Goal: Task Accomplishment & Management: Use online tool/utility

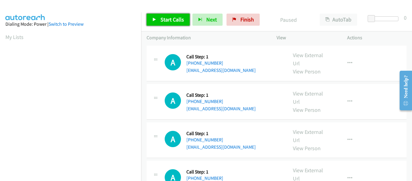
click at [155, 21] on icon at bounding box center [154, 20] width 4 height 4
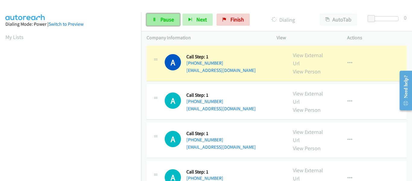
click at [158, 25] on link "Pause" at bounding box center [163, 20] width 33 height 12
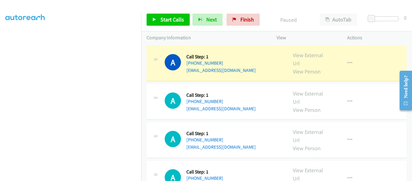
scroll to position [157, 0]
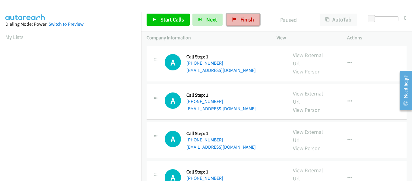
drag, startPoint x: 248, startPoint y: 17, endPoint x: 233, endPoint y: 22, distance: 15.8
click at [248, 17] on span "Finish" at bounding box center [247, 19] width 14 height 7
click at [153, 18] on icon at bounding box center [154, 20] width 4 height 4
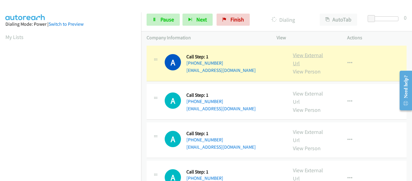
click at [308, 54] on link "View External Url" at bounding box center [308, 59] width 30 height 15
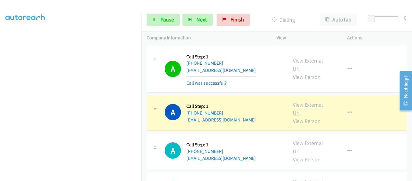
click at [308, 105] on link "View External Url" at bounding box center [308, 108] width 30 height 15
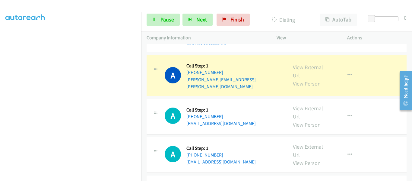
scroll to position [241, 0]
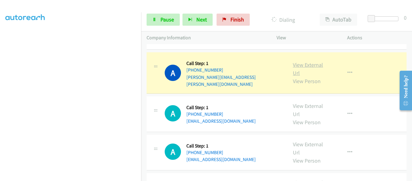
click at [299, 62] on link "View External Url" at bounding box center [308, 68] width 30 height 15
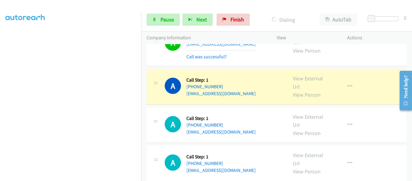
scroll to position [332, 0]
click at [310, 74] on link "View External Url" at bounding box center [308, 81] width 30 height 15
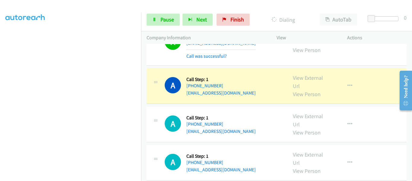
scroll to position [392, 0]
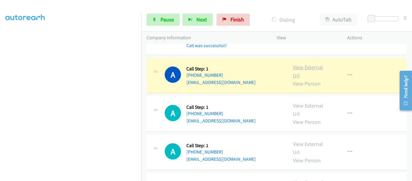
click at [308, 64] on link "View External Url" at bounding box center [308, 71] width 30 height 15
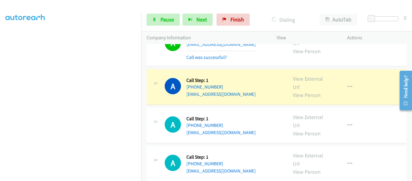
scroll to position [573, 0]
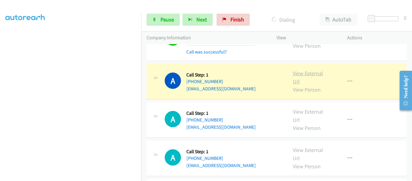
click at [311, 70] on link "View External Url" at bounding box center [308, 77] width 30 height 15
click at [305, 70] on link "View External Url" at bounding box center [308, 77] width 30 height 15
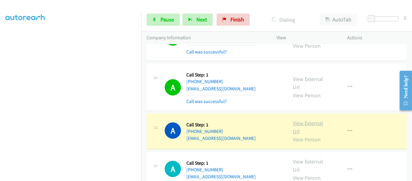
click at [306, 119] on link "View External Url" at bounding box center [308, 126] width 30 height 15
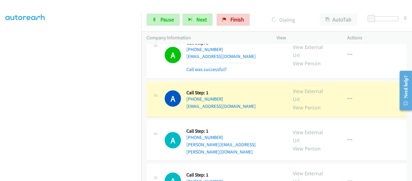
scroll to position [784, 0]
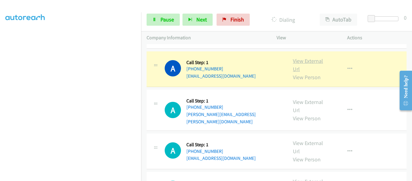
click at [308, 57] on link "View External Url" at bounding box center [308, 64] width 30 height 15
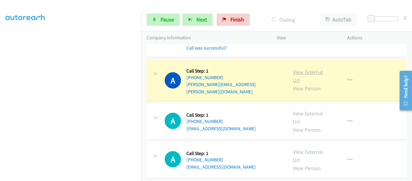
scroll to position [814, 0]
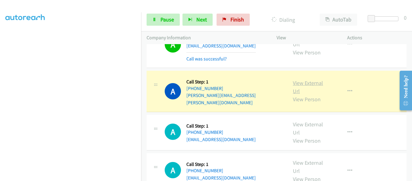
click at [305, 79] on link "View External Url" at bounding box center [308, 86] width 30 height 15
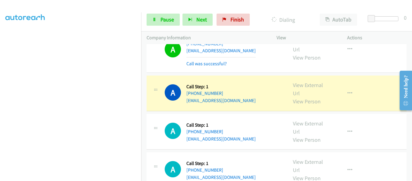
scroll to position [965, 0]
click at [304, 82] on link "View External Url" at bounding box center [308, 89] width 30 height 15
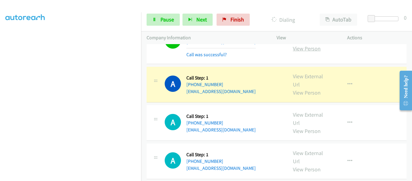
scroll to position [1025, 0]
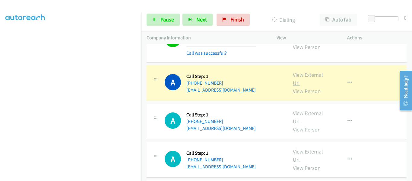
click at [308, 71] on link "View External Url" at bounding box center [308, 78] width 30 height 15
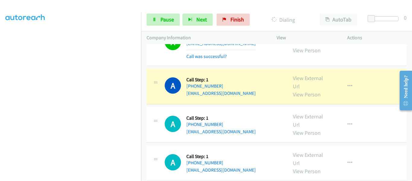
scroll to position [1176, 0]
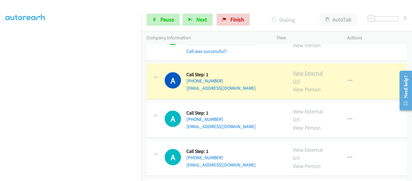
click at [298, 69] on link "View External Url" at bounding box center [308, 76] width 30 height 15
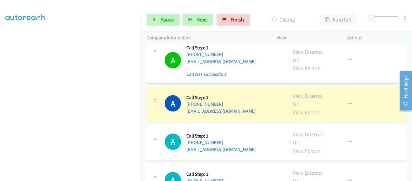
scroll to position [1266, 0]
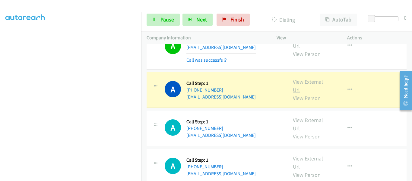
click at [306, 78] on link "View External Url" at bounding box center [308, 85] width 30 height 15
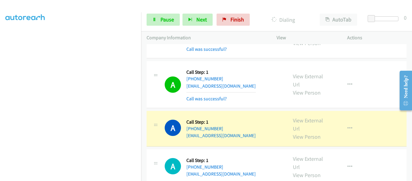
scroll to position [1327, 0]
click at [303, 117] on link "View External Url" at bounding box center [308, 124] width 30 height 15
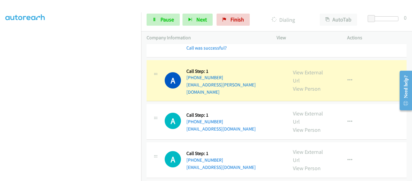
scroll to position [1531, 0]
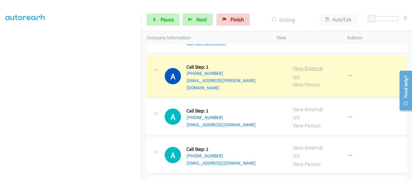
click at [308, 65] on link "View External Url" at bounding box center [308, 72] width 30 height 15
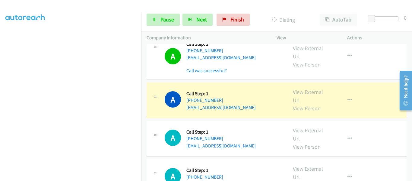
scroll to position [1621, 0]
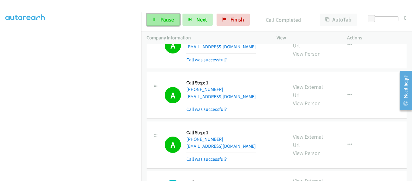
click at [157, 19] on link "Pause" at bounding box center [163, 20] width 33 height 12
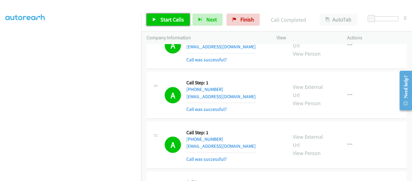
click at [153, 22] on link "Start Calls" at bounding box center [168, 20] width 43 height 12
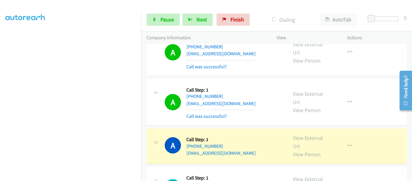
scroll to position [1772, 0]
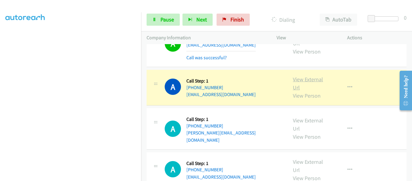
click at [303, 76] on link "View External Url" at bounding box center [308, 83] width 30 height 15
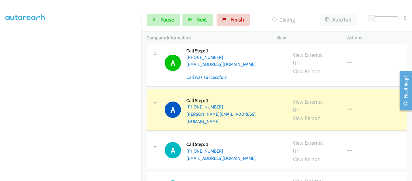
scroll to position [1832, 0]
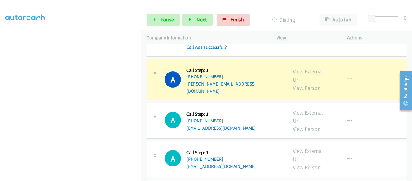
click at [305, 68] on link "View External Url" at bounding box center [308, 75] width 30 height 15
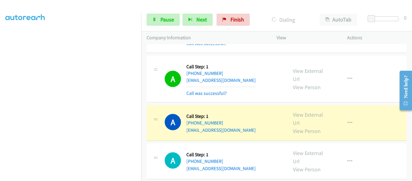
scroll to position [1923, 0]
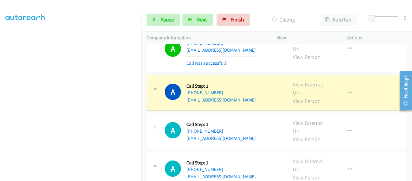
click at [301, 81] on link "View External Url" at bounding box center [308, 88] width 30 height 15
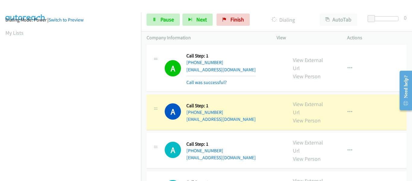
scroll to position [158, 0]
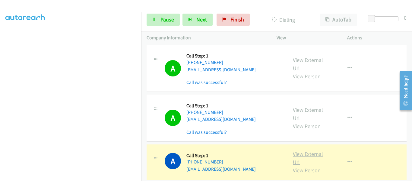
click at [304, 150] on link "View External Url" at bounding box center [308, 157] width 30 height 15
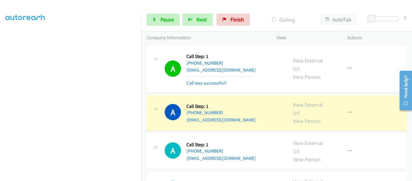
scroll to position [2104, 0]
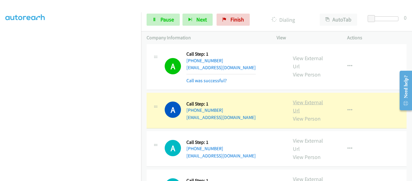
click at [305, 99] on link "View External Url" at bounding box center [308, 106] width 30 height 15
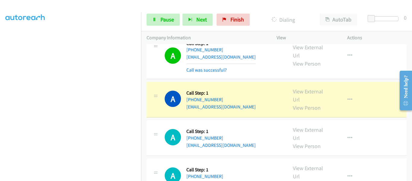
scroll to position [4, 0]
click at [306, 88] on link "View External Url" at bounding box center [308, 95] width 30 height 15
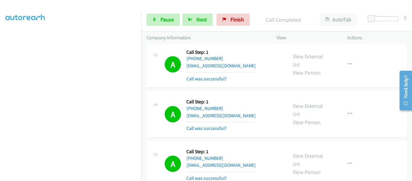
scroll to position [158, 0]
click at [162, 23] on link "Pause" at bounding box center [163, 20] width 33 height 12
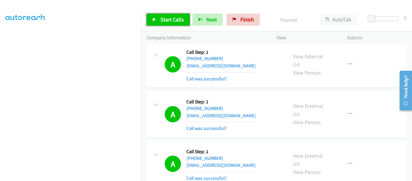
click at [153, 20] on icon at bounding box center [154, 20] width 4 height 4
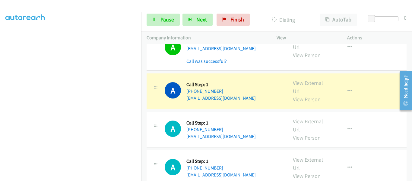
scroll to position [3039, 0]
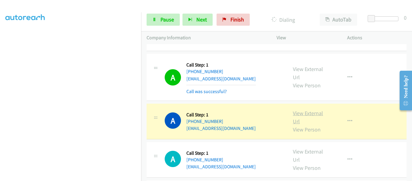
click at [310, 109] on link "View External Url" at bounding box center [308, 116] width 30 height 15
click at [303, 109] on link "View External Url" at bounding box center [308, 116] width 30 height 15
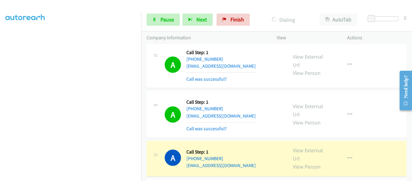
scroll to position [3310, 0]
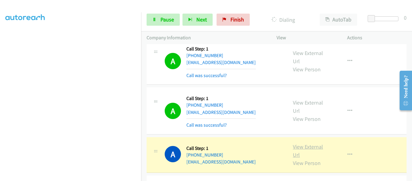
click at [308, 143] on link "View External Url" at bounding box center [308, 150] width 30 height 15
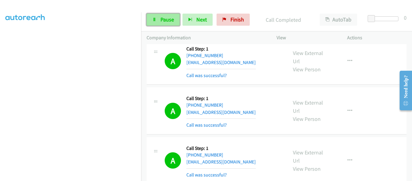
click at [156, 21] on icon at bounding box center [154, 20] width 4 height 4
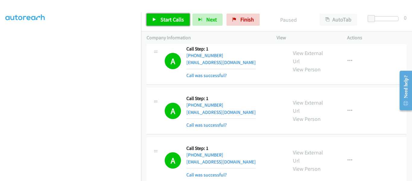
click at [150, 19] on link "Start Calls" at bounding box center [168, 20] width 43 height 12
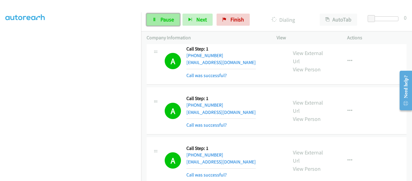
click at [157, 21] on link "Pause" at bounding box center [163, 20] width 33 height 12
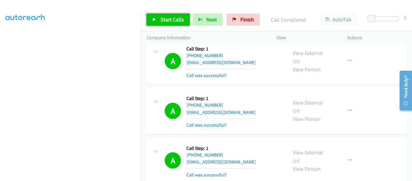
click at [153, 21] on icon at bounding box center [154, 20] width 4 height 4
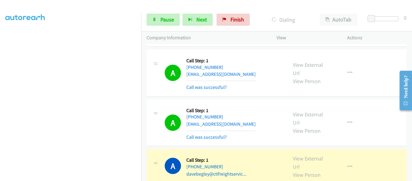
scroll to position [3521, 0]
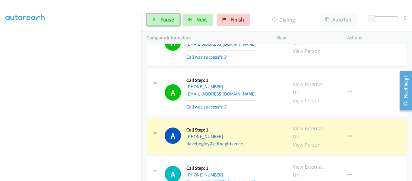
drag, startPoint x: 157, startPoint y: 19, endPoint x: 166, endPoint y: 26, distance: 11.8
click at [157, 19] on link "Pause" at bounding box center [163, 20] width 33 height 12
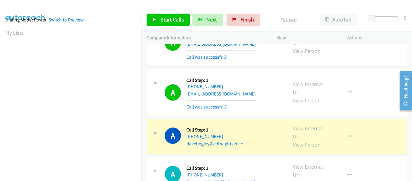
scroll to position [158, 0]
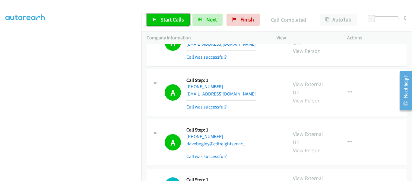
click at [154, 21] on icon at bounding box center [154, 20] width 4 height 4
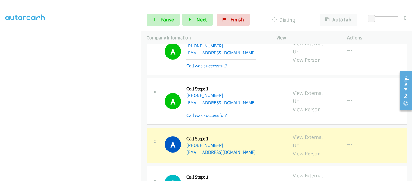
scroll to position [3672, 0]
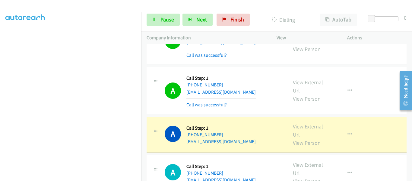
click at [302, 123] on link "View External Url" at bounding box center [308, 130] width 30 height 15
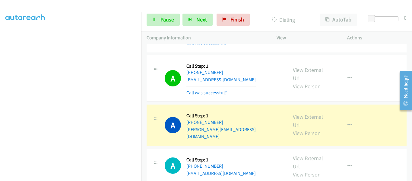
scroll to position [3883, 0]
click at [307, 113] on link "View External Url" at bounding box center [308, 120] width 30 height 15
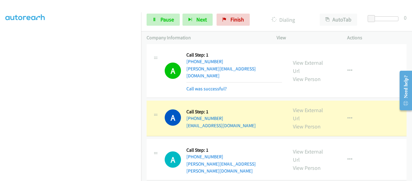
scroll to position [3913, 0]
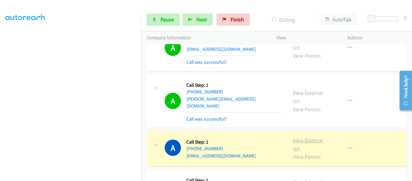
click at [303, 137] on link "View External Url" at bounding box center [308, 144] width 30 height 15
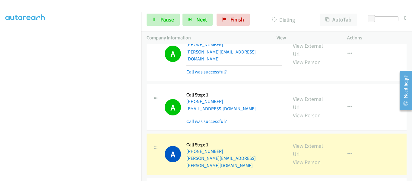
scroll to position [3973, 0]
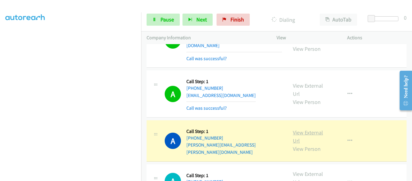
click at [305, 129] on link "View External Url" at bounding box center [308, 136] width 30 height 15
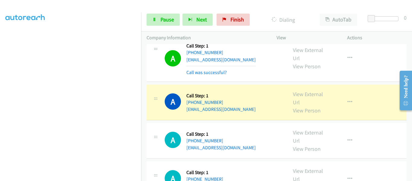
scroll to position [4184, 0]
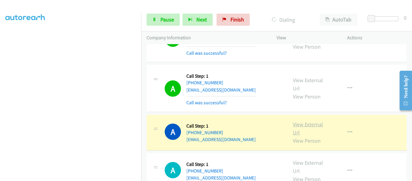
click at [304, 121] on link "View External Url" at bounding box center [308, 128] width 30 height 15
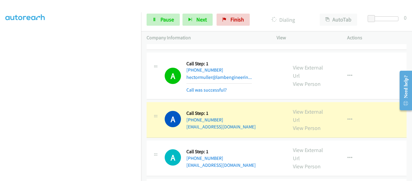
scroll to position [4365, 0]
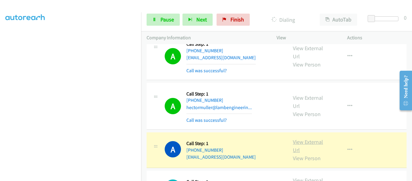
click at [302, 138] on link "View External Url" at bounding box center [308, 145] width 30 height 15
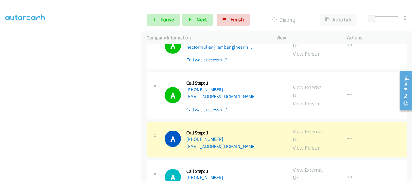
click at [301, 128] on link "View External Url" at bounding box center [308, 135] width 30 height 15
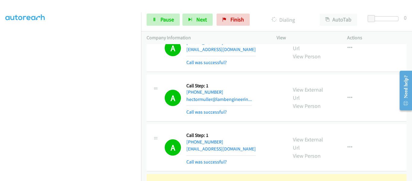
scroll to position [4365, 0]
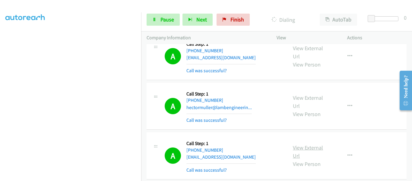
click at [301, 144] on link "View External Url" at bounding box center [308, 151] width 30 height 15
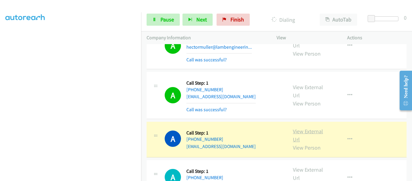
click at [304, 128] on link "View External Url" at bounding box center [308, 135] width 30 height 15
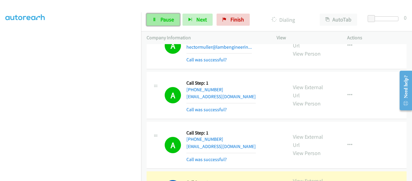
click at [158, 17] on link "Pause" at bounding box center [163, 20] width 33 height 12
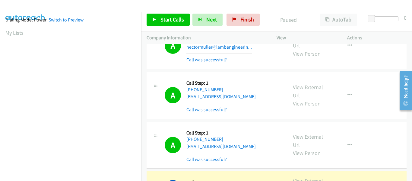
scroll to position [158, 0]
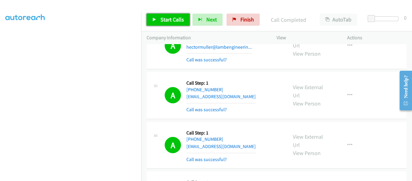
click at [151, 18] on link "Start Calls" at bounding box center [168, 20] width 43 height 12
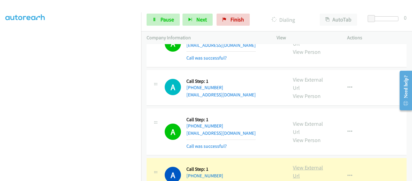
click at [297, 164] on link "View External Url" at bounding box center [308, 171] width 30 height 15
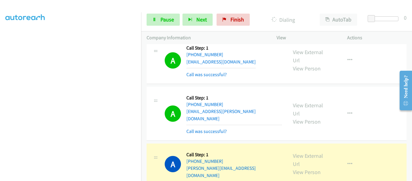
scroll to position [4697, 0]
click at [305, 152] on link "View External Url" at bounding box center [308, 159] width 30 height 15
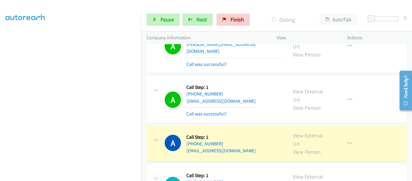
scroll to position [4848, 0]
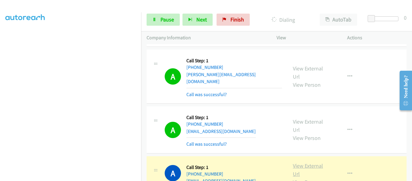
click at [304, 162] on link "View External Url" at bounding box center [308, 169] width 30 height 15
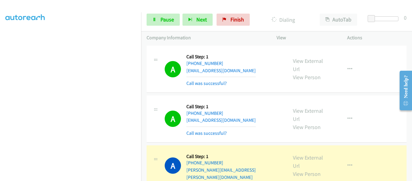
scroll to position [4908, 0]
click at [308, 154] on link "View External Url" at bounding box center [308, 161] width 30 height 15
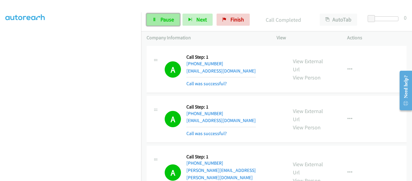
click at [161, 19] on span "Pause" at bounding box center [167, 19] width 14 height 7
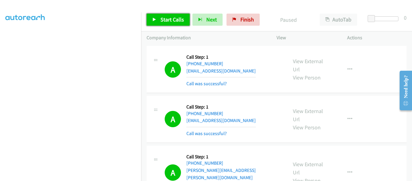
click at [153, 19] on icon at bounding box center [154, 20] width 4 height 4
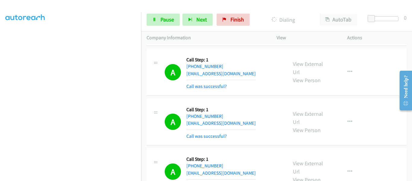
scroll to position [5179, 0]
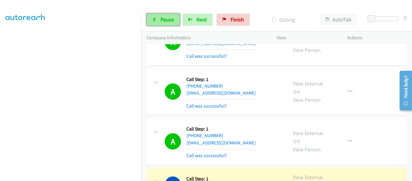
click at [156, 18] on icon at bounding box center [154, 20] width 4 height 4
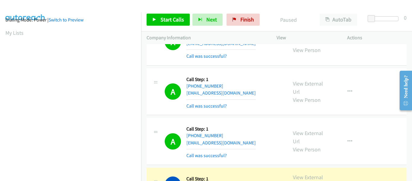
scroll to position [158, 0]
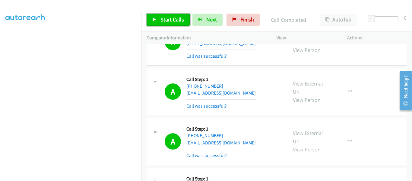
click at [153, 23] on link "Start Calls" at bounding box center [168, 20] width 43 height 12
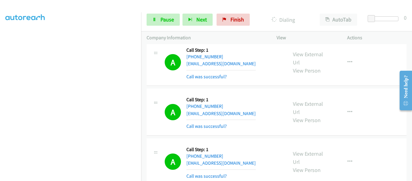
scroll to position [5240, 0]
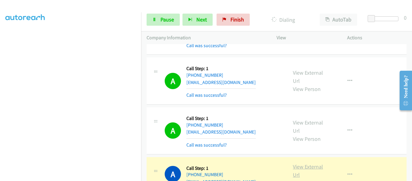
click at [304, 163] on link "View External Url" at bounding box center [308, 170] width 30 height 15
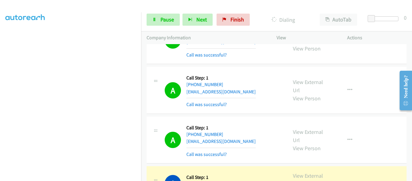
scroll to position [5481, 0]
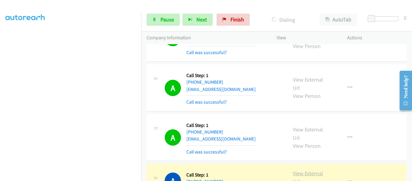
click at [302, 169] on link "View External Url" at bounding box center [308, 176] width 30 height 15
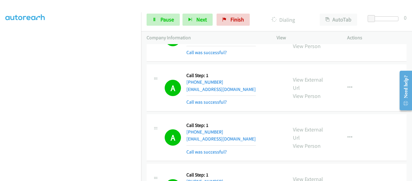
scroll to position [5571, 0]
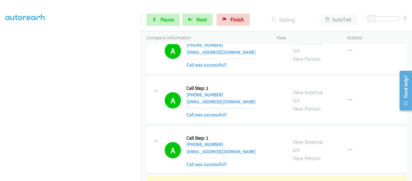
scroll to position [5632, 0]
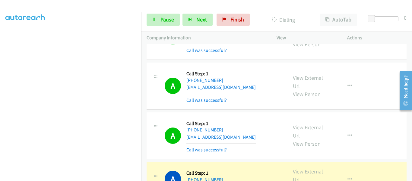
click at [310, 168] on link "View External Url" at bounding box center [308, 175] width 30 height 15
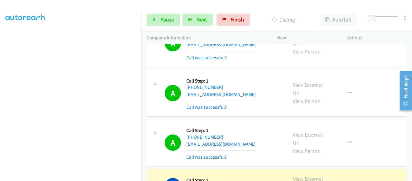
scroll to position [5685, 0]
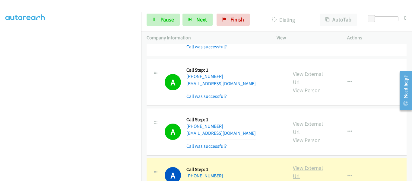
click at [302, 164] on link "View External Url" at bounding box center [308, 171] width 30 height 15
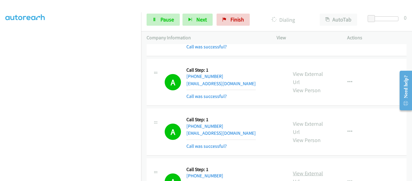
scroll to position [158, 0]
click at [153, 21] on icon at bounding box center [154, 20] width 4 height 4
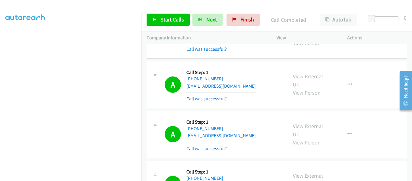
scroll to position [5653, 0]
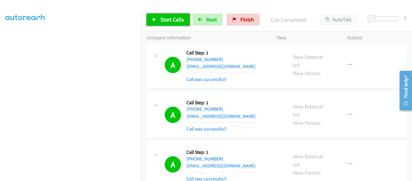
click at [159, 21] on link "Start Calls" at bounding box center [168, 20] width 43 height 12
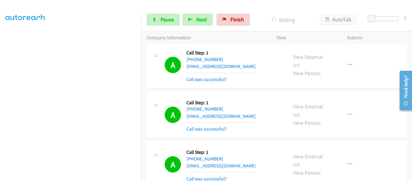
scroll to position [4, 0]
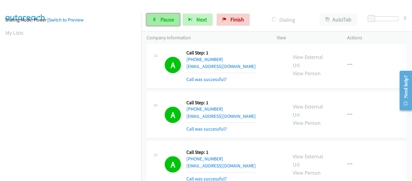
click at [158, 19] on link "Pause" at bounding box center [163, 20] width 33 height 12
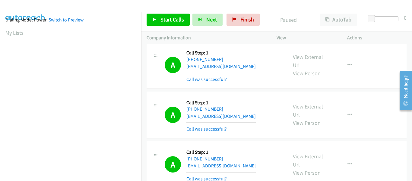
scroll to position [158, 0]
